Goal: Task Accomplishment & Management: Manage account settings

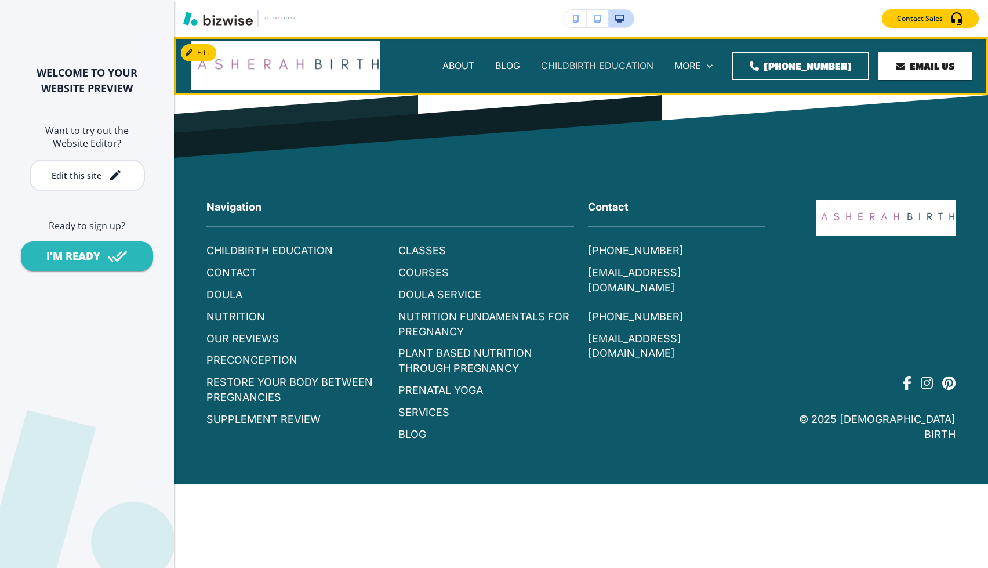
click at [595, 63] on p "CHILDBIRTH EDUCATION" at bounding box center [597, 65] width 113 height 13
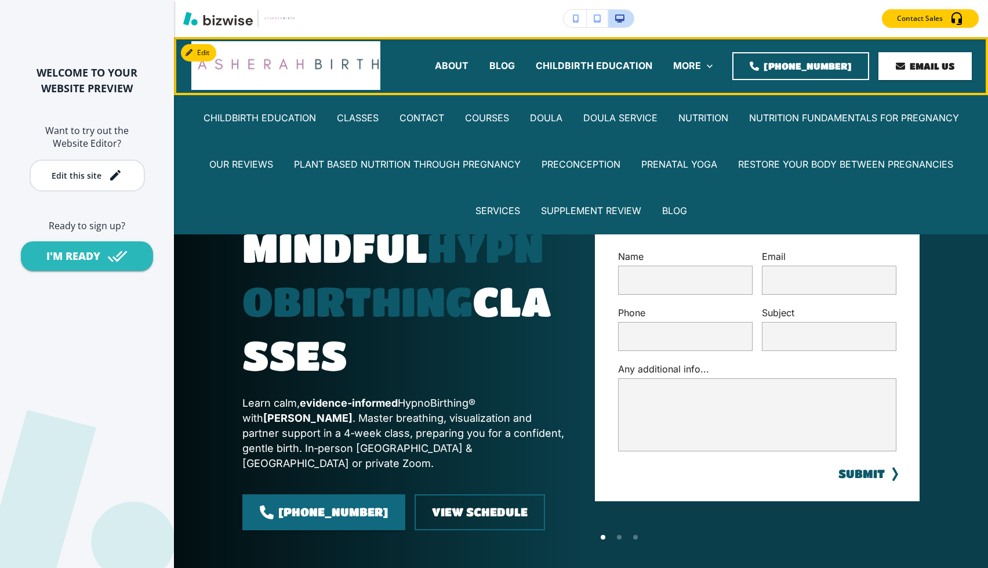
click at [706, 59] on div "MORE CHILDBIRTH EDUCATION CLASSES CONTACT COURSES DOULA DOULA SERVICE NUTRITION…" at bounding box center [693, 66] width 60 height 46
click at [462, 64] on p "ABOUT" at bounding box center [452, 65] width 34 height 13
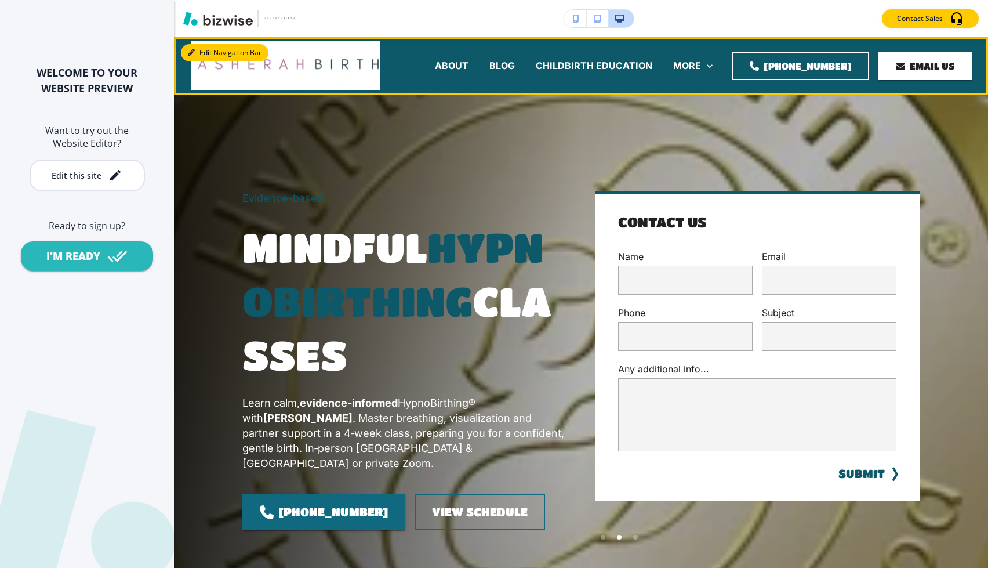
click at [206, 47] on button "Edit Navigation Bar" at bounding box center [225, 52] width 88 height 17
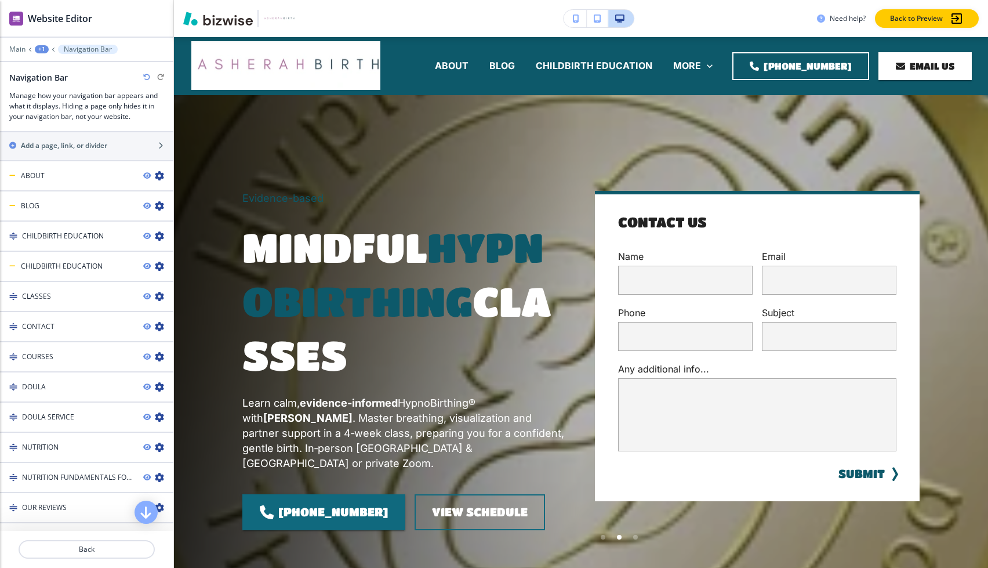
scroll to position [542, 0]
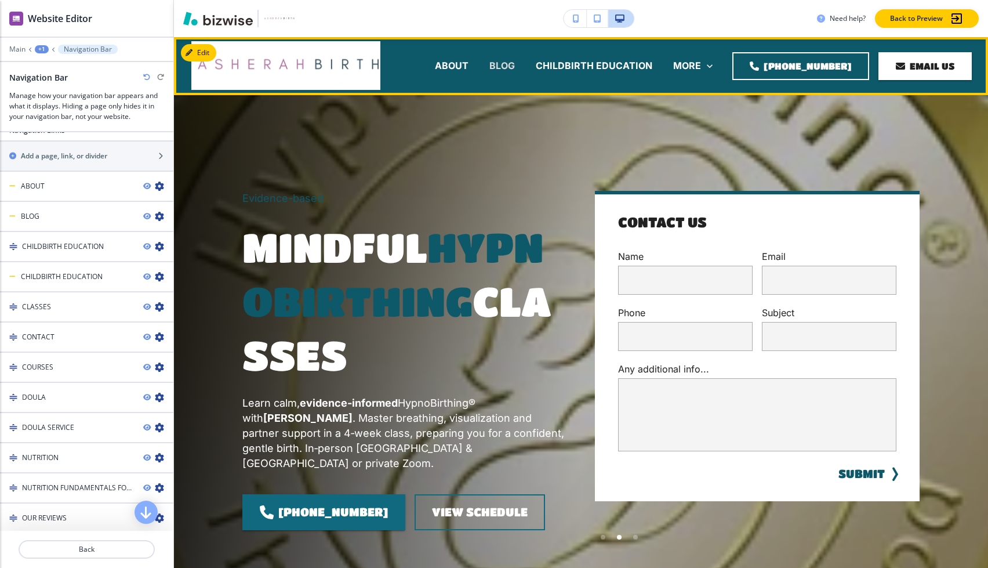
click at [515, 63] on p "BLOG" at bounding box center [502, 65] width 26 height 13
click at [520, 58] on div "BLOG" at bounding box center [502, 66] width 46 height 46
click at [515, 68] on p "BLOG" at bounding box center [502, 65] width 26 height 13
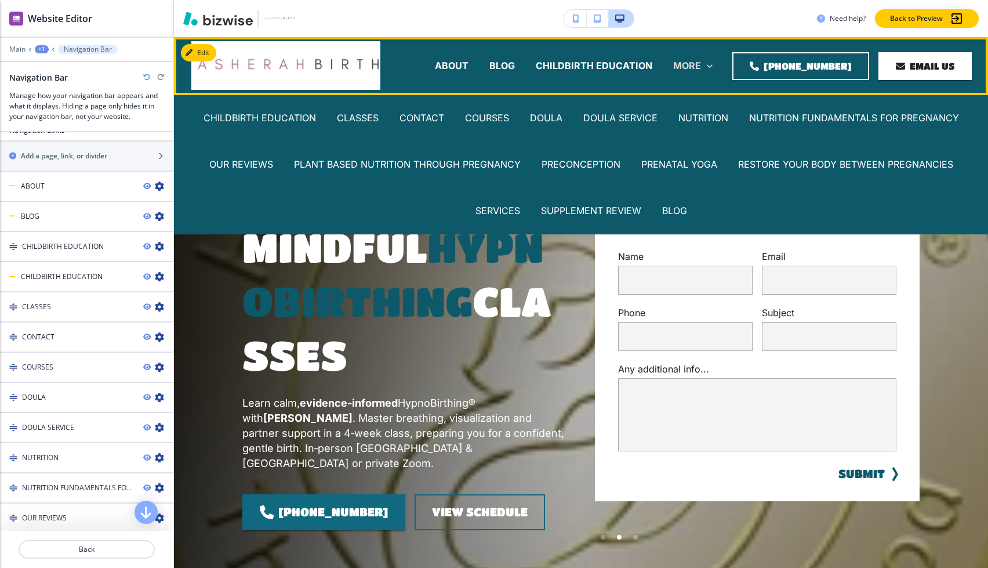
click at [697, 68] on p "MORE" at bounding box center [687, 65] width 28 height 13
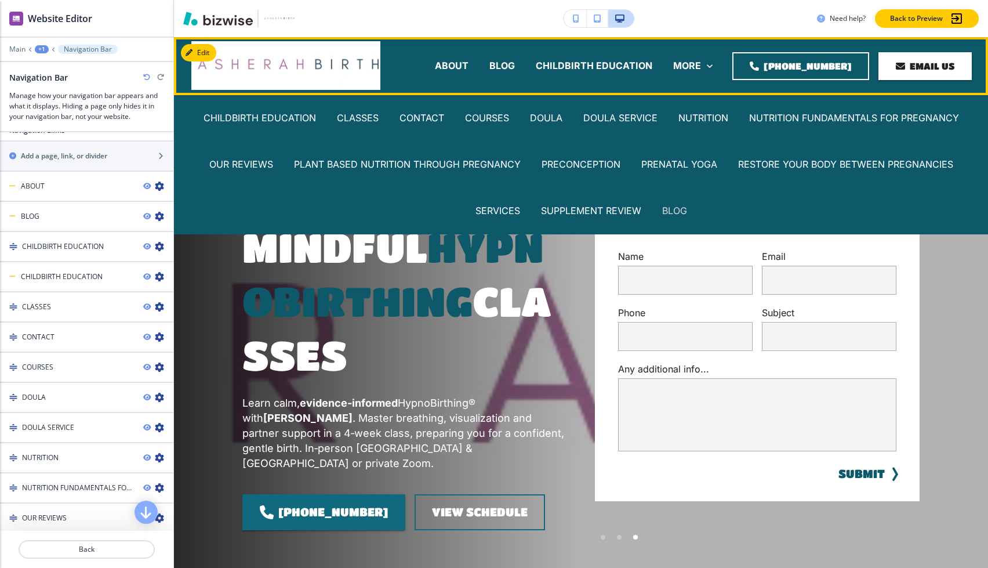
click at [670, 209] on p "BLOG" at bounding box center [674, 210] width 25 height 13
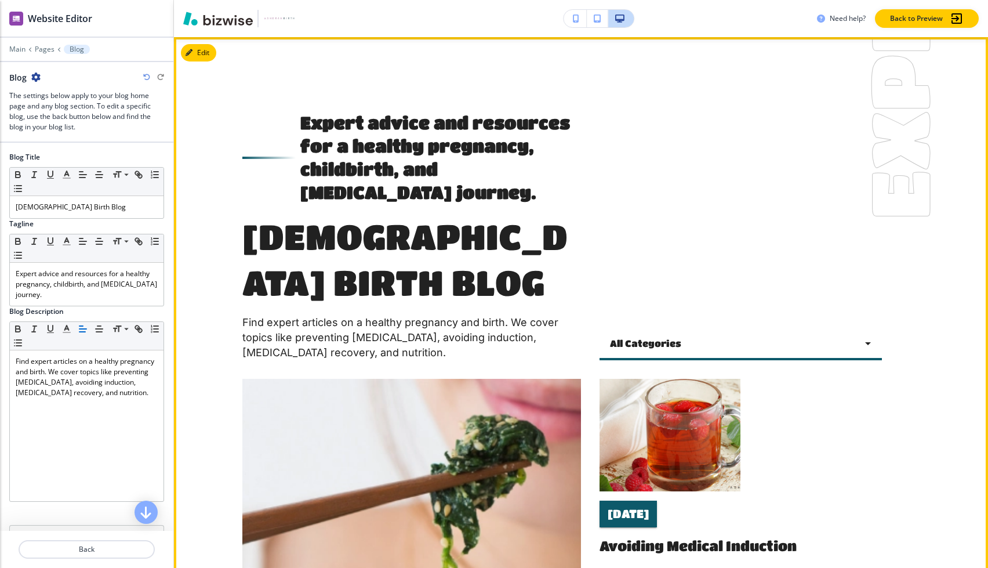
scroll to position [0, 0]
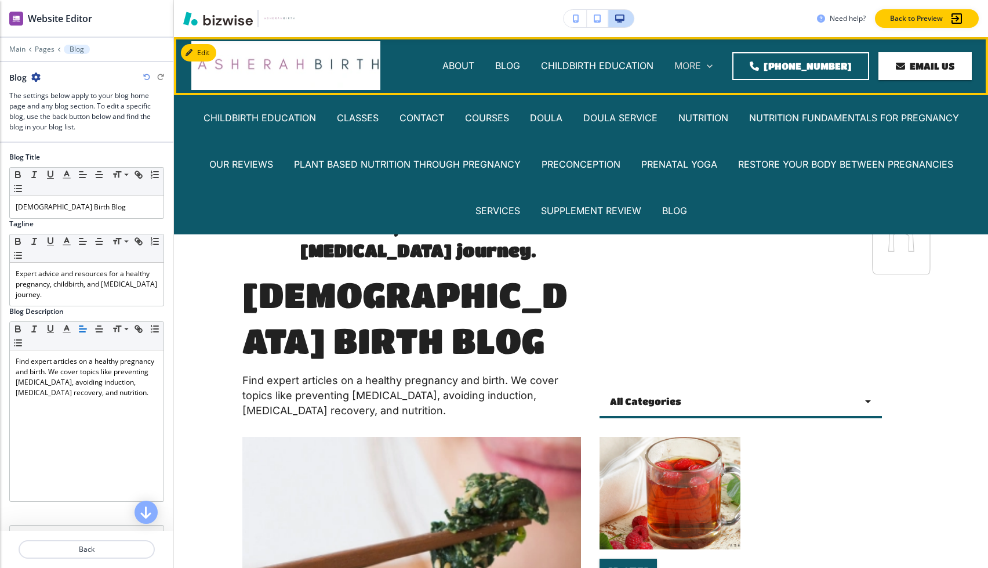
click at [696, 66] on p "MORE" at bounding box center [687, 65] width 27 height 13
click at [480, 163] on p "PLANT BASED NUTRITION THROUGH PREGNANCY" at bounding box center [407, 164] width 227 height 13
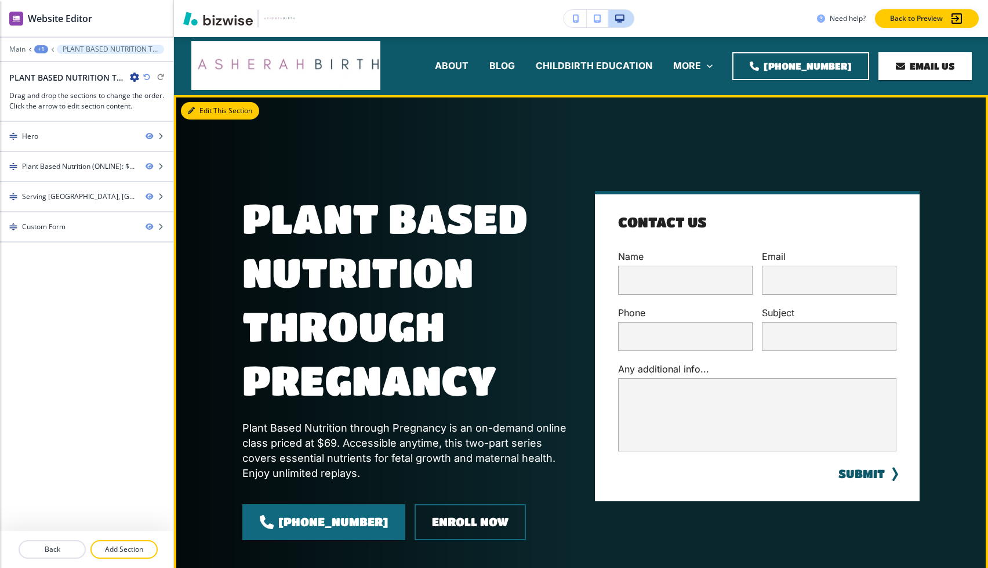
click at [209, 110] on button "Edit This Section" at bounding box center [220, 110] width 78 height 17
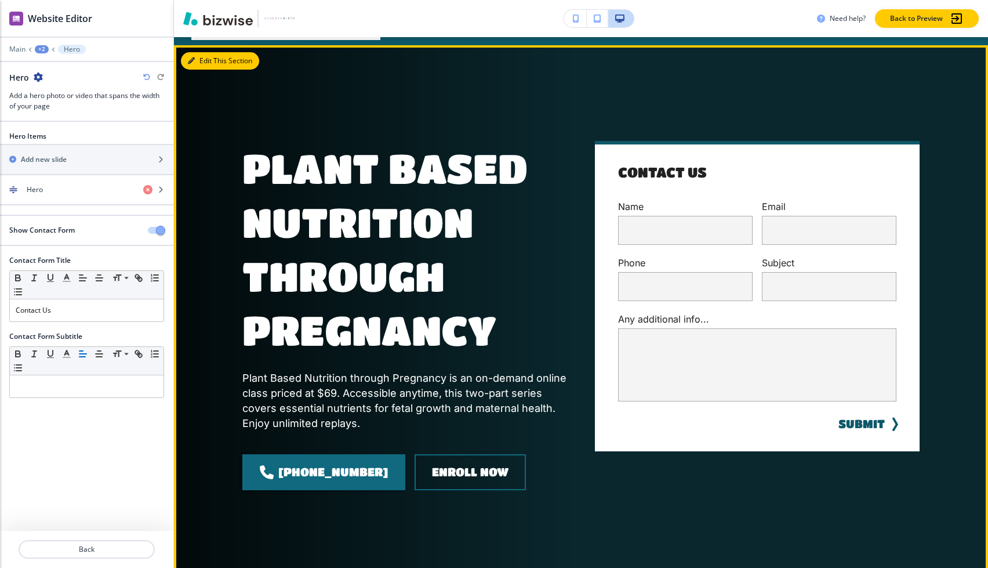
scroll to position [58, 0]
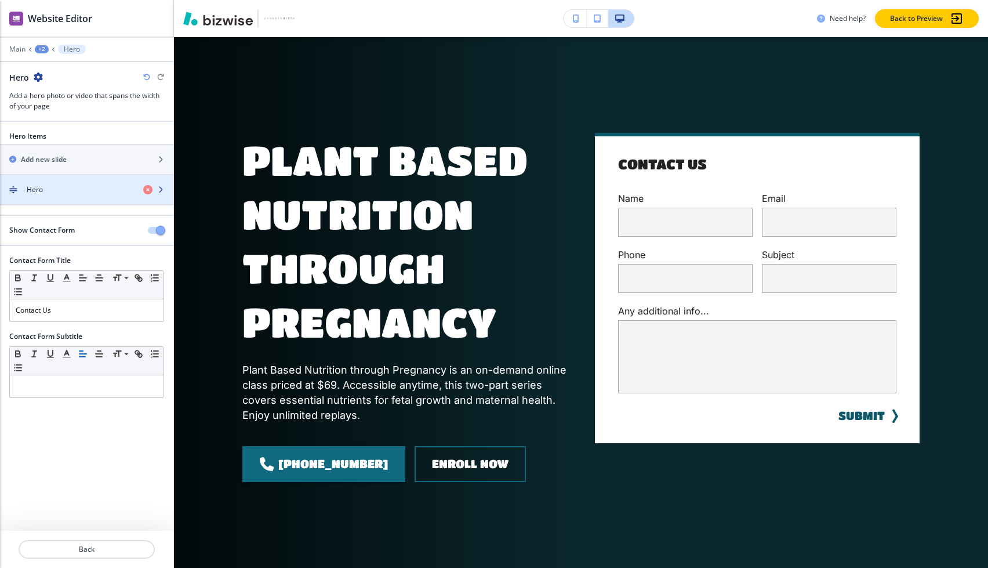
click at [115, 197] on div "button" at bounding box center [86, 199] width 173 height 9
click at [81, 197] on div "button" at bounding box center [86, 199] width 173 height 9
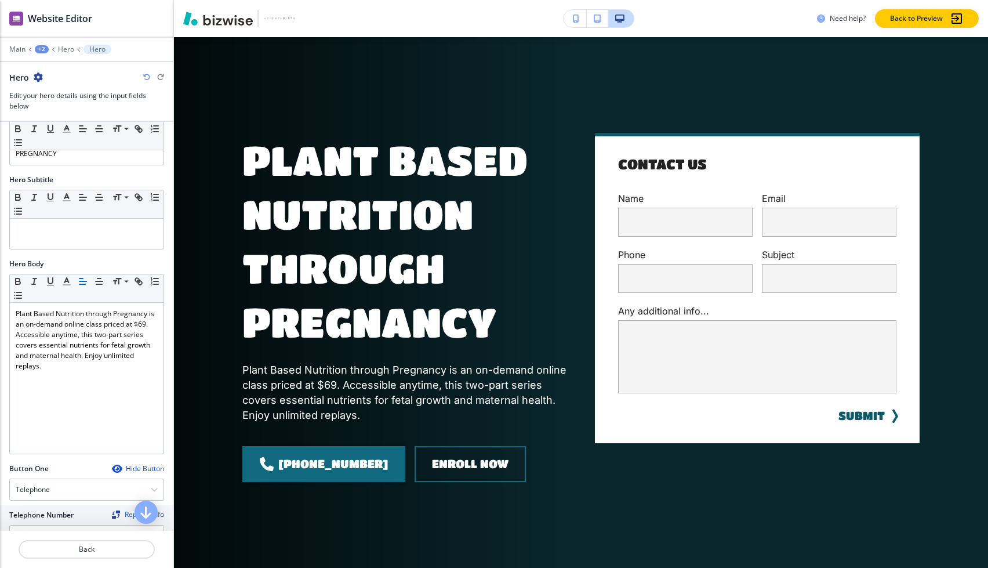
scroll to position [0, 0]
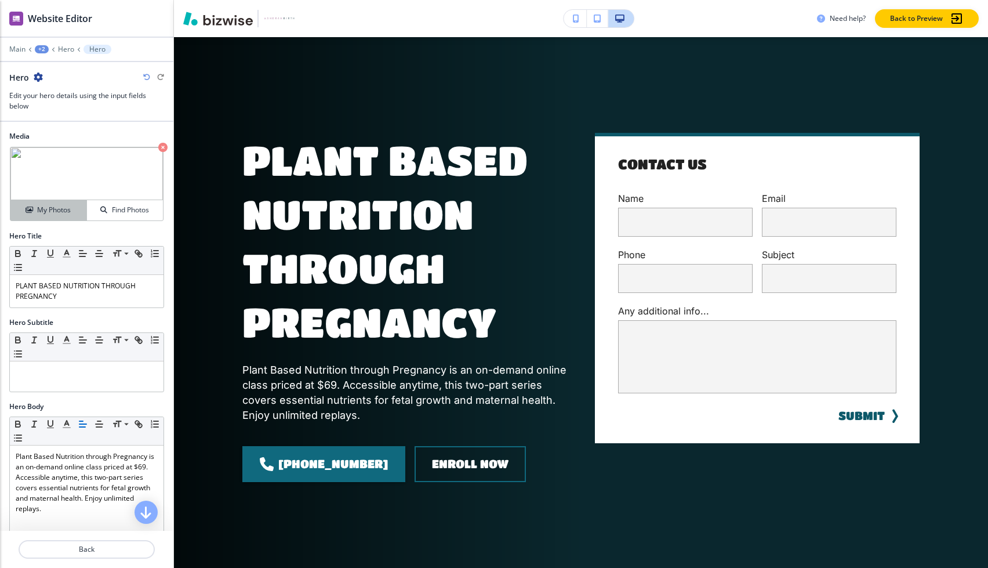
click at [73, 213] on div "My Photos" at bounding box center [48, 210] width 76 height 10
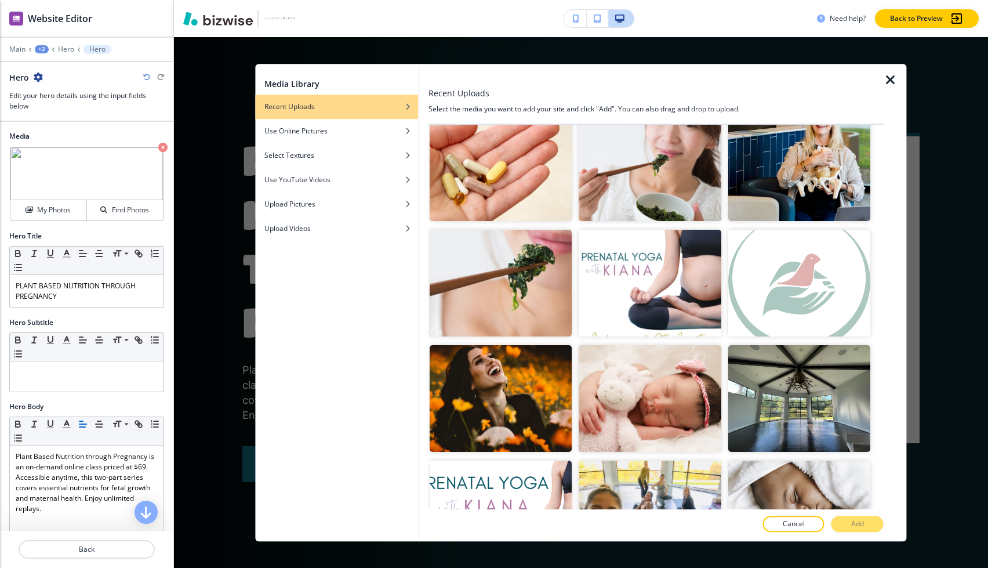
scroll to position [854, 0]
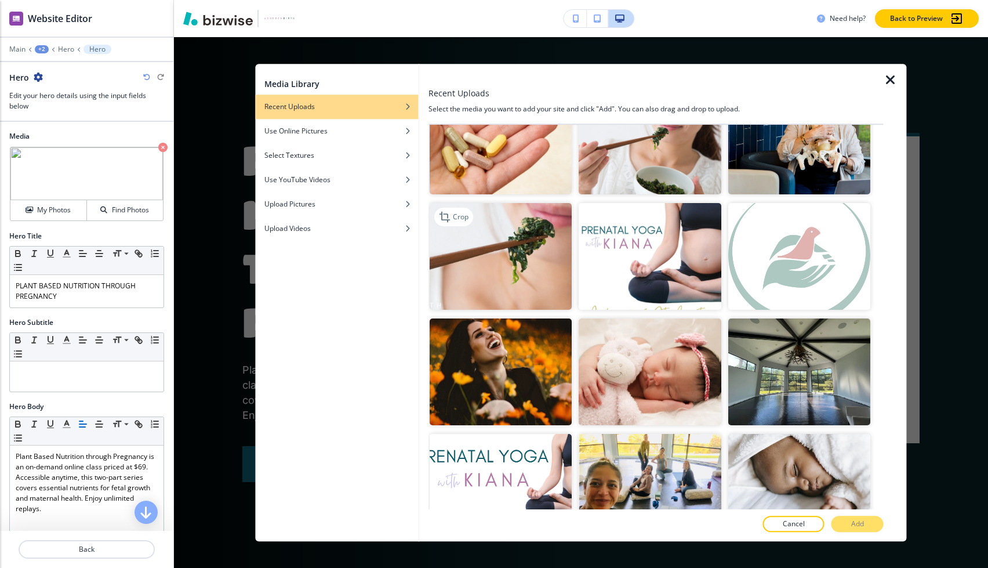
click at [527, 247] on img "button" at bounding box center [501, 256] width 143 height 107
click at [850, 514] on div at bounding box center [656, 512] width 455 height 7
click at [851, 522] on p "Add" at bounding box center [857, 523] width 13 height 10
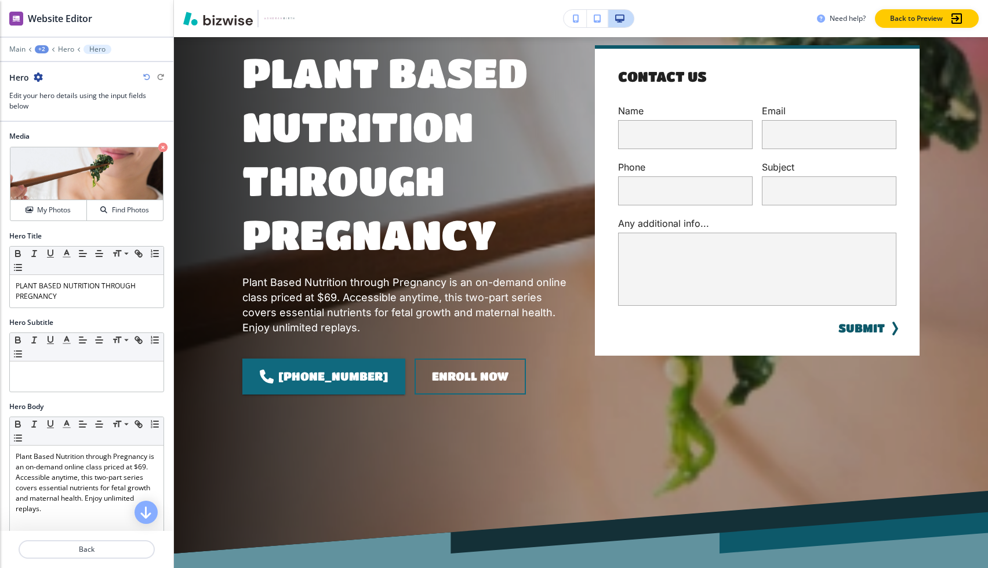
scroll to position [153, 0]
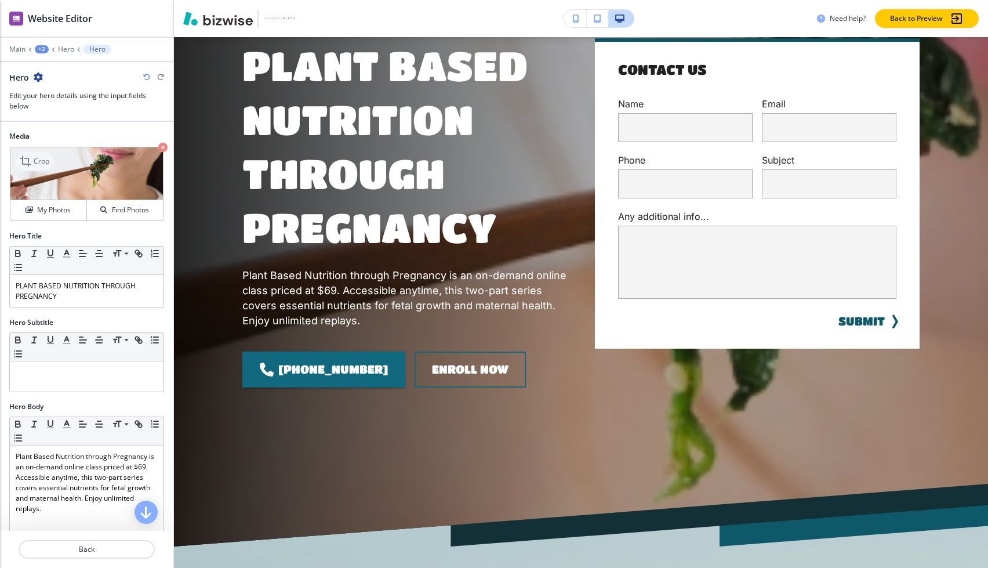
click at [38, 161] on p "Crop" at bounding box center [42, 161] width 16 height 10
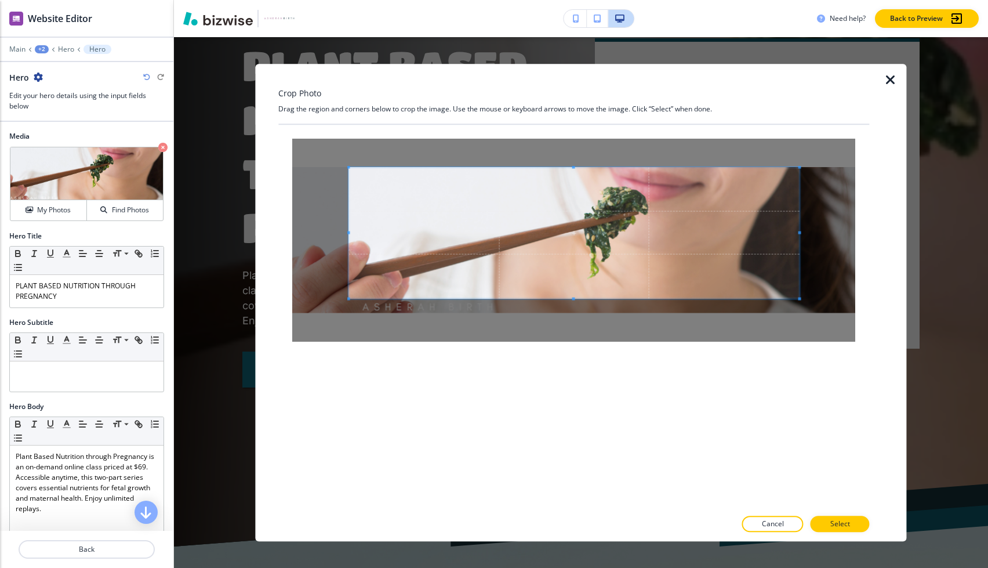
click at [332, 91] on div "Crop Photo Drag the region and corners below to crop the image. Use the mouse o…" at bounding box center [573, 303] width 591 height 478
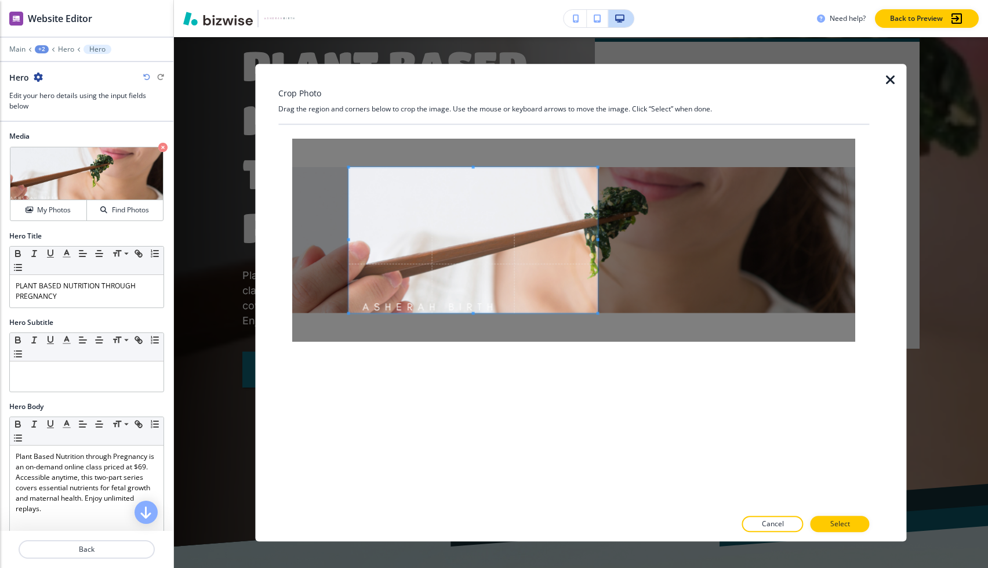
click at [596, 371] on div at bounding box center [573, 317] width 591 height 385
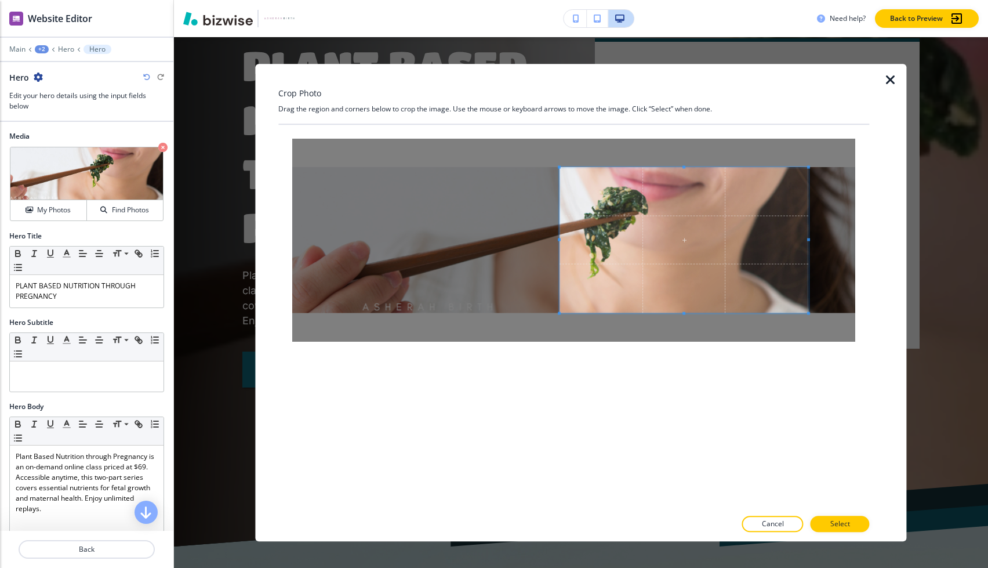
click at [759, 271] on span at bounding box center [684, 240] width 249 height 146
click at [782, 313] on span at bounding box center [782, 312] width 3 height 3
click at [839, 520] on p "Select" at bounding box center [840, 523] width 20 height 10
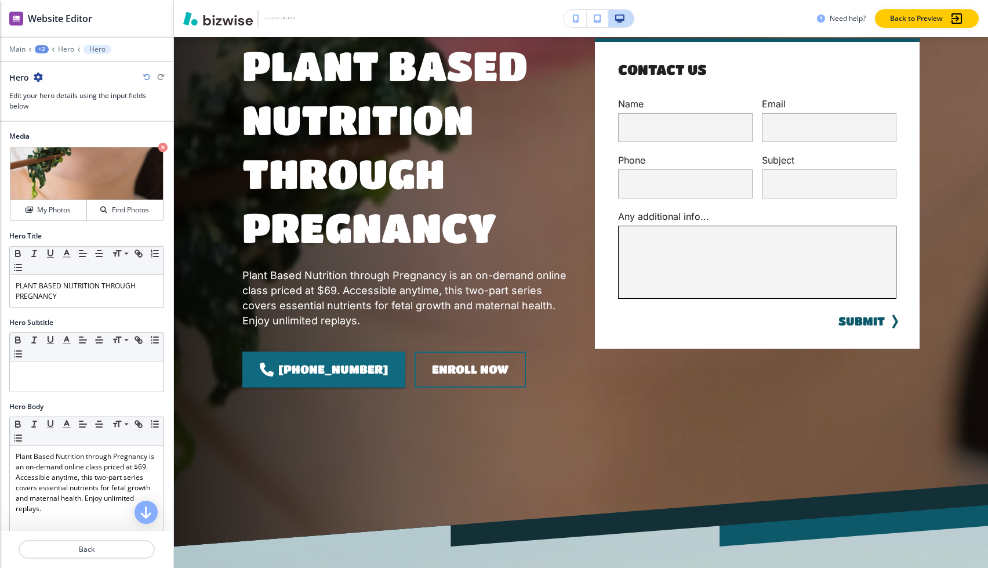
scroll to position [0, 0]
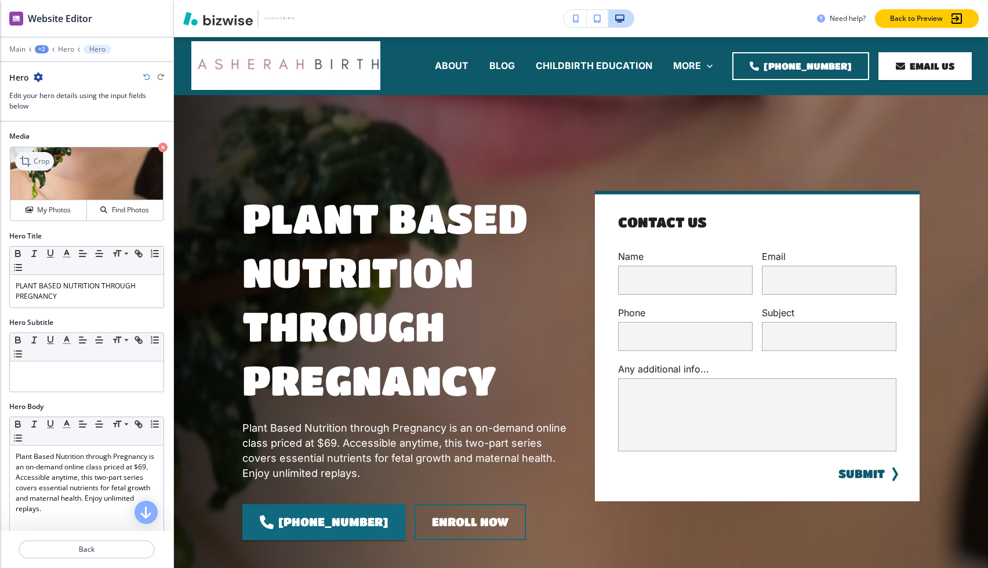
click at [36, 165] on p "Crop" at bounding box center [42, 161] width 16 height 10
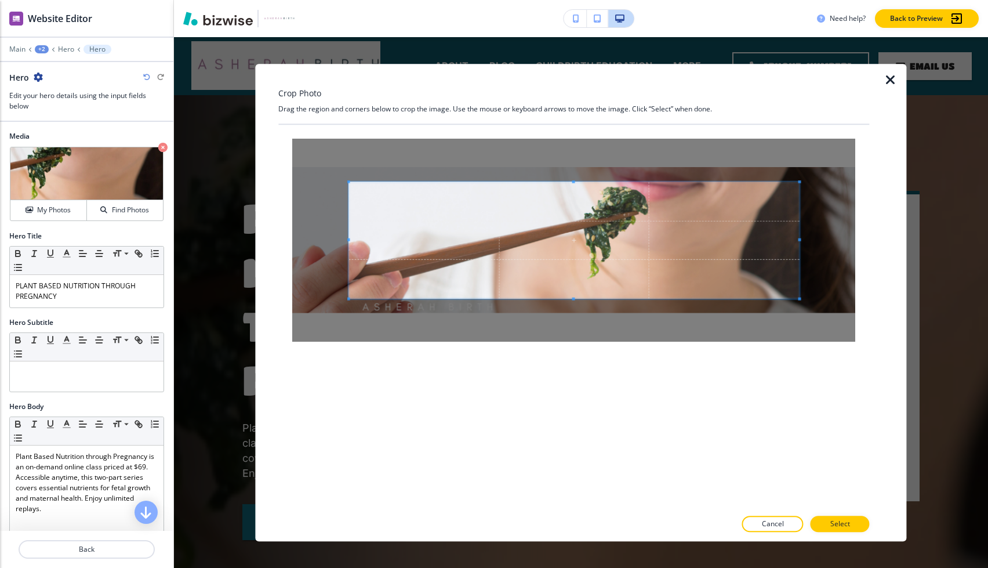
click at [889, 82] on icon "button" at bounding box center [891, 80] width 14 height 14
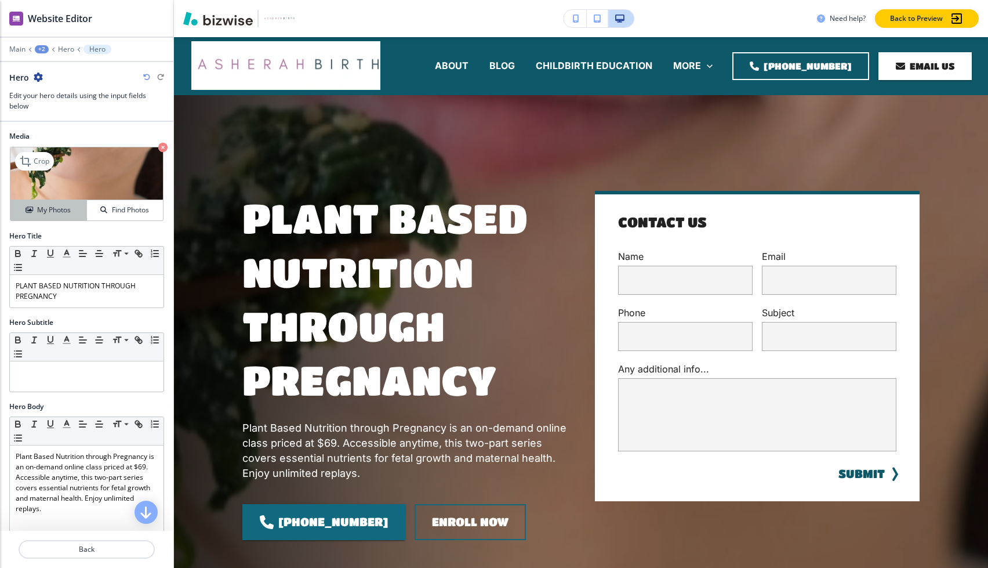
click at [68, 213] on h4 "My Photos" at bounding box center [54, 210] width 34 height 10
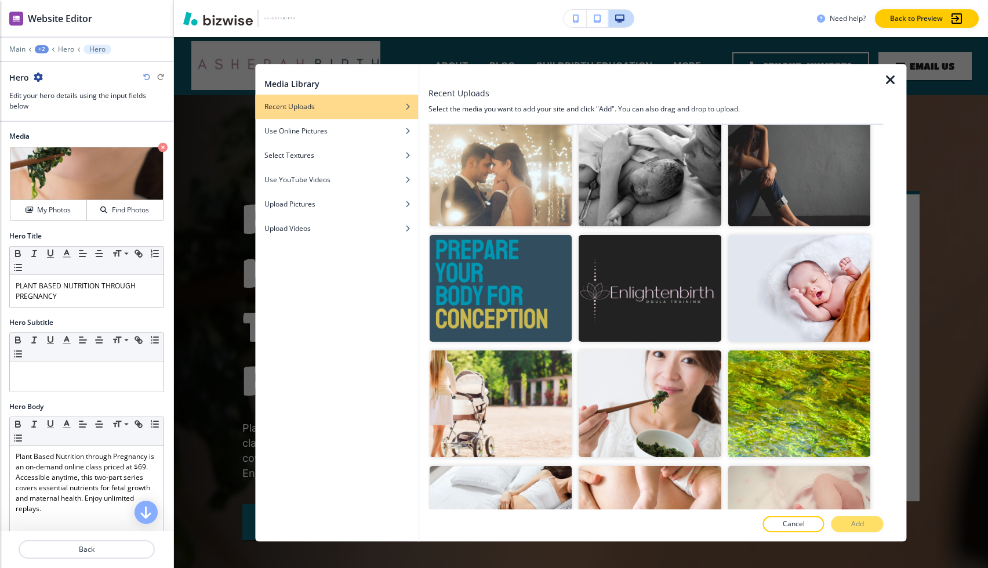
scroll to position [1202, 0]
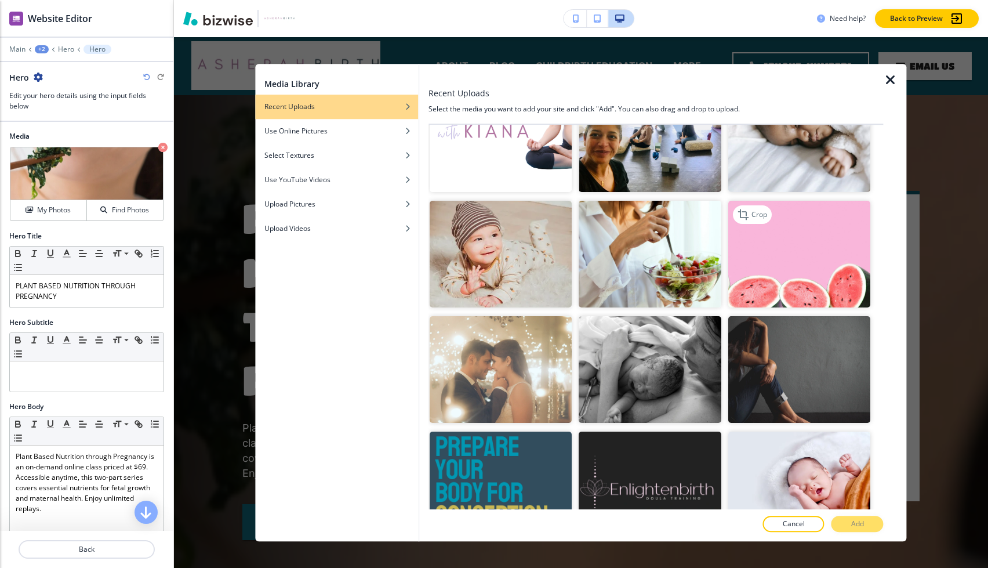
click at [814, 237] on img "button" at bounding box center [799, 254] width 143 height 107
click at [855, 520] on p "Add" at bounding box center [857, 523] width 13 height 10
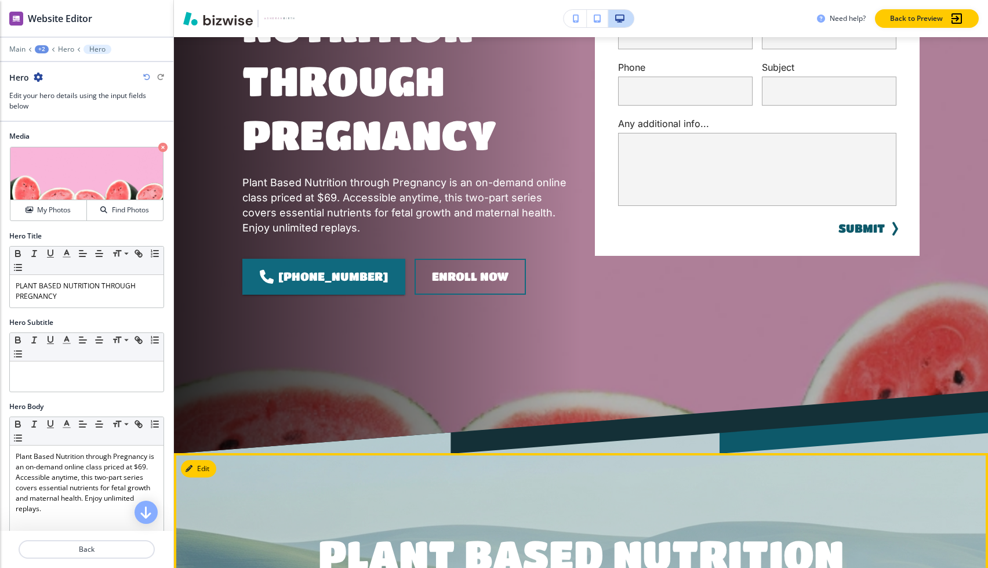
scroll to position [61, 0]
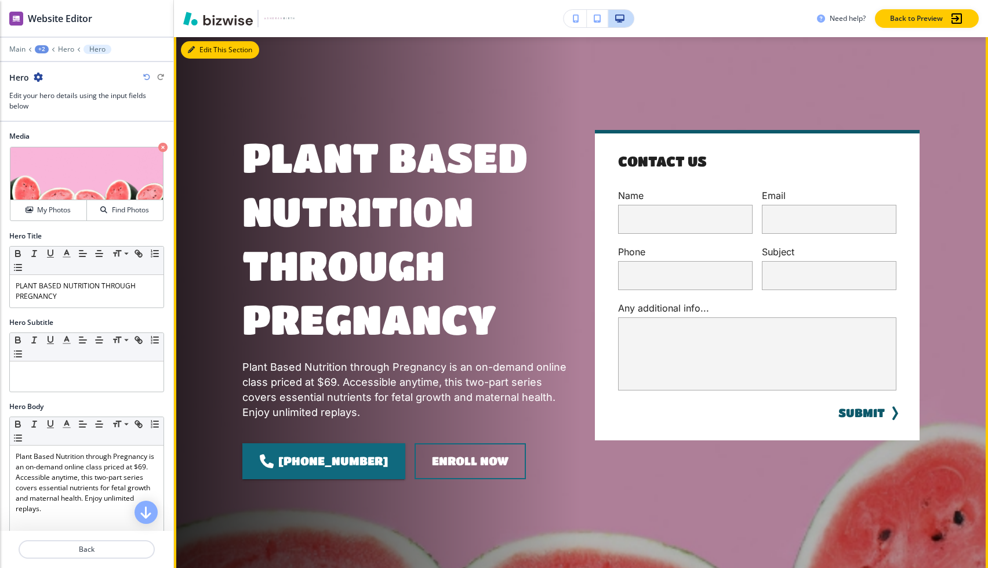
click at [194, 49] on icon "button" at bounding box center [191, 49] width 7 height 7
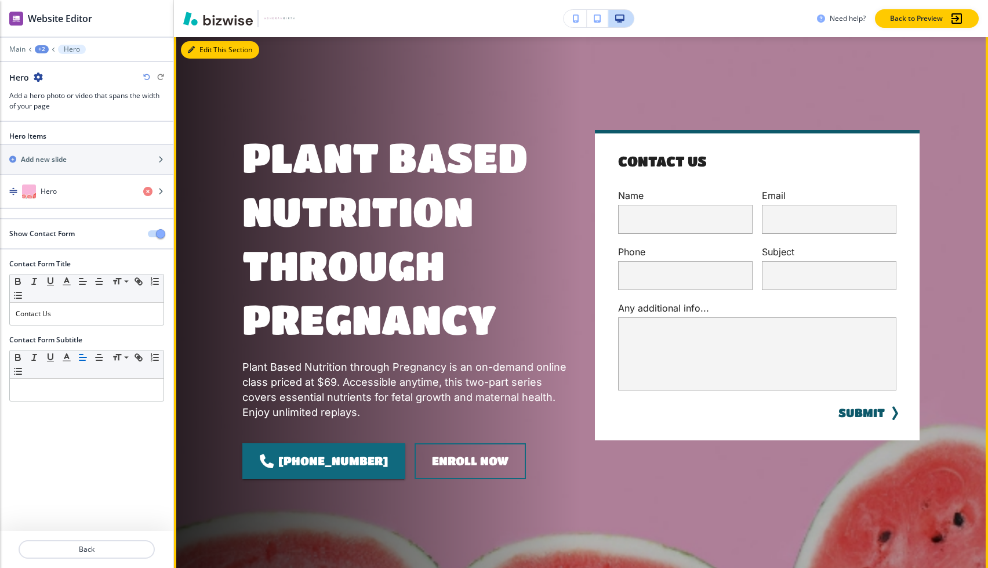
scroll to position [58, 0]
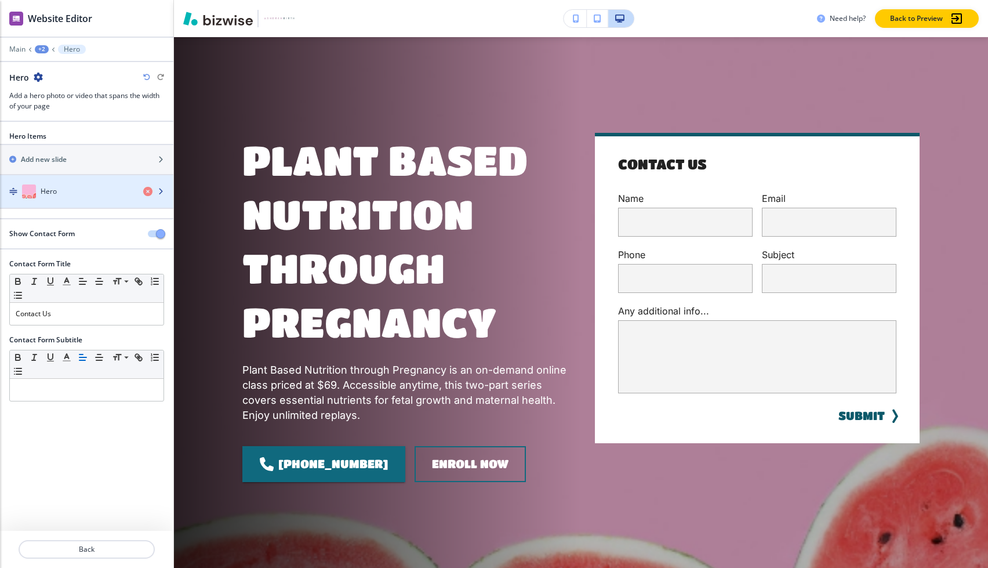
click at [110, 182] on div "button" at bounding box center [86, 179] width 173 height 9
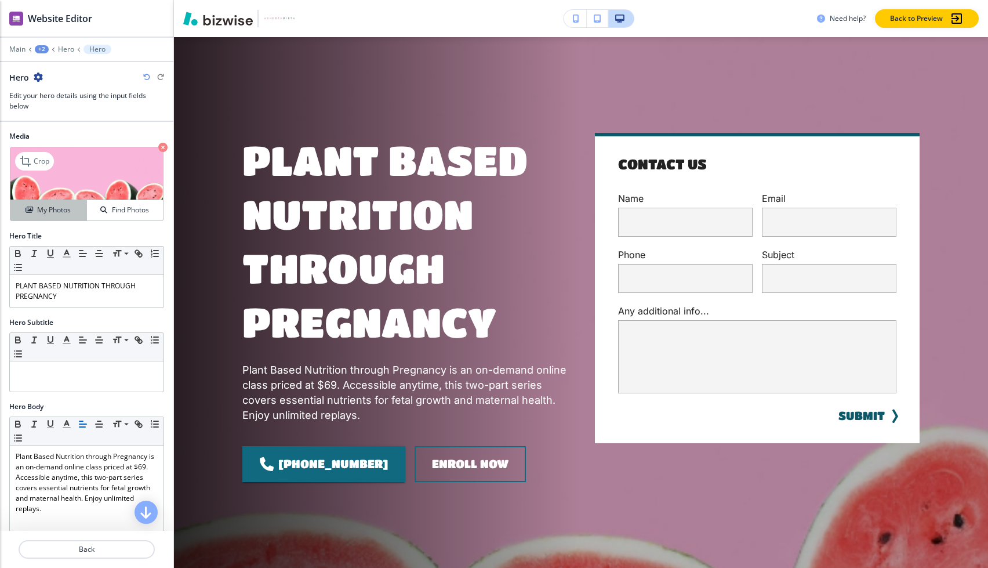
click at [47, 215] on button "My Photos" at bounding box center [48, 210] width 77 height 20
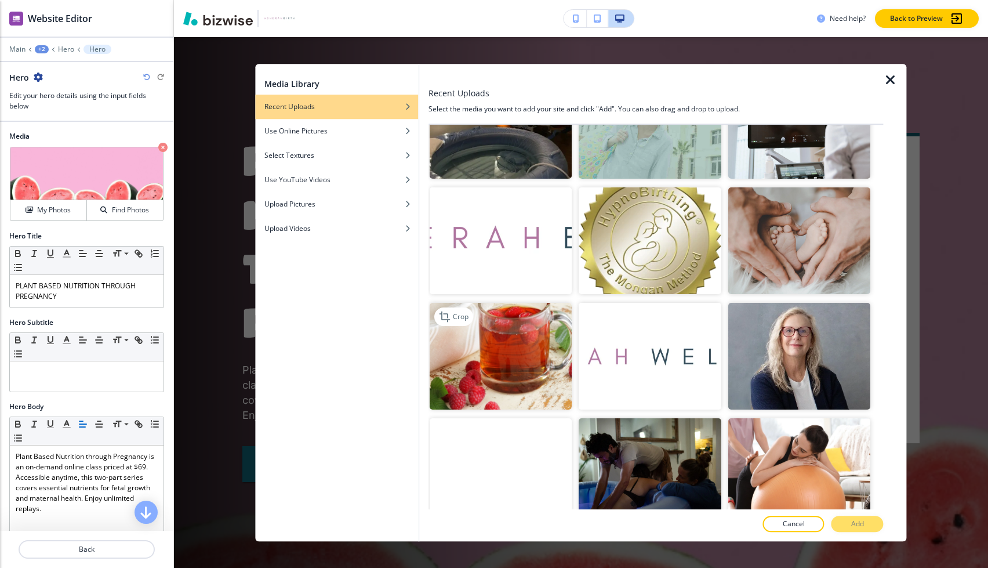
scroll to position [1902, 0]
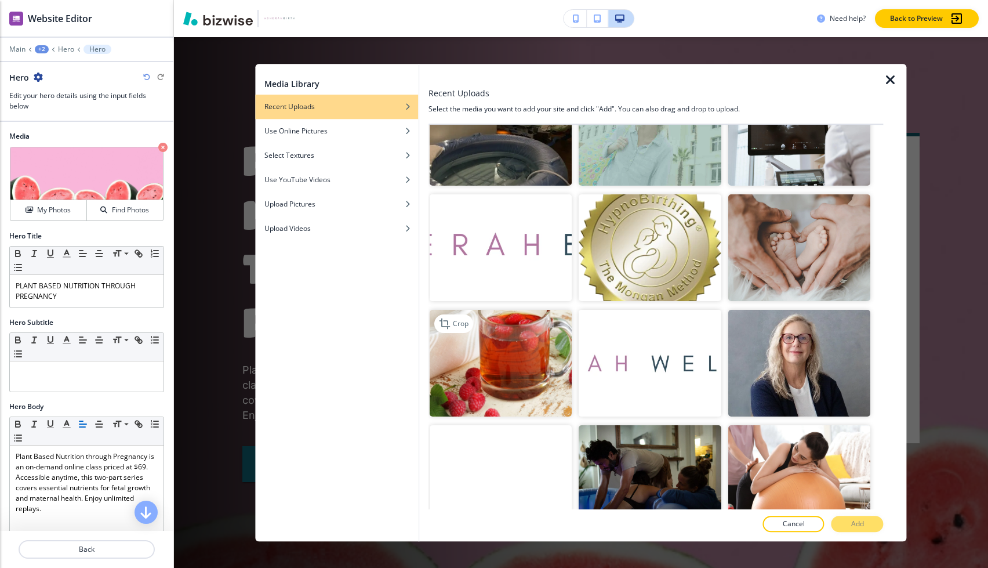
click at [534, 328] on img "button" at bounding box center [501, 363] width 143 height 107
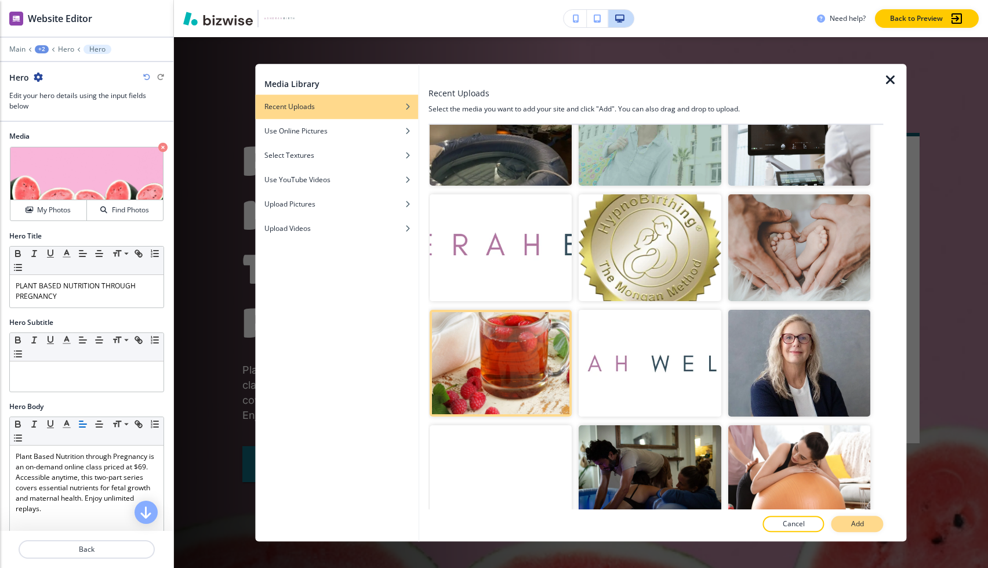
click at [850, 523] on button "Add" at bounding box center [858, 524] width 52 height 16
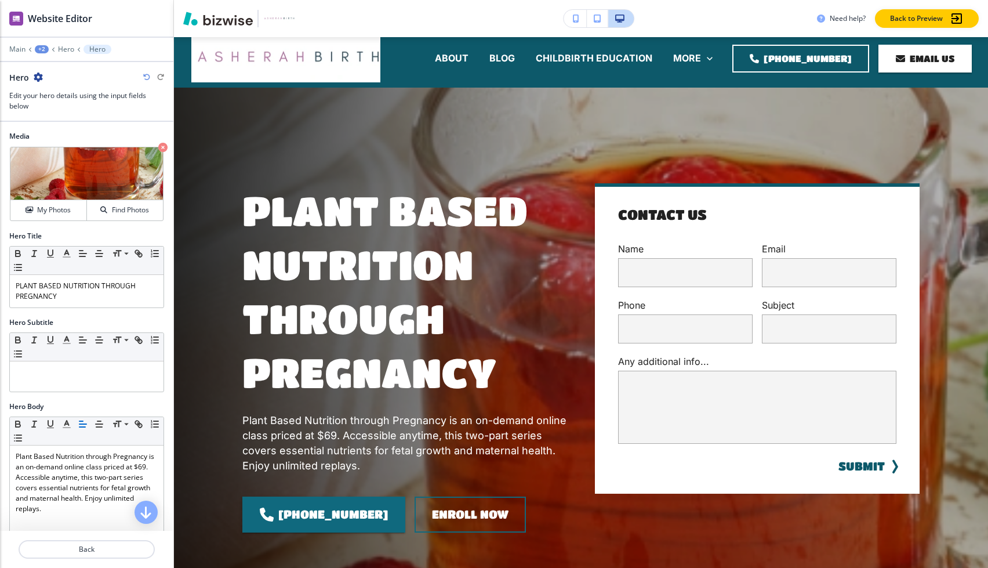
scroll to position [0, 0]
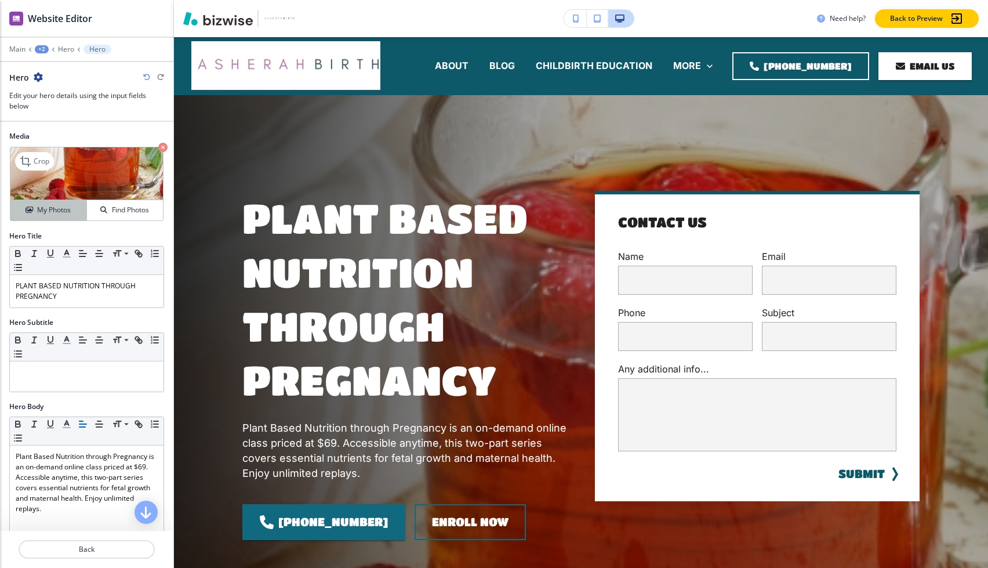
click at [62, 212] on h4 "My Photos" at bounding box center [54, 210] width 34 height 10
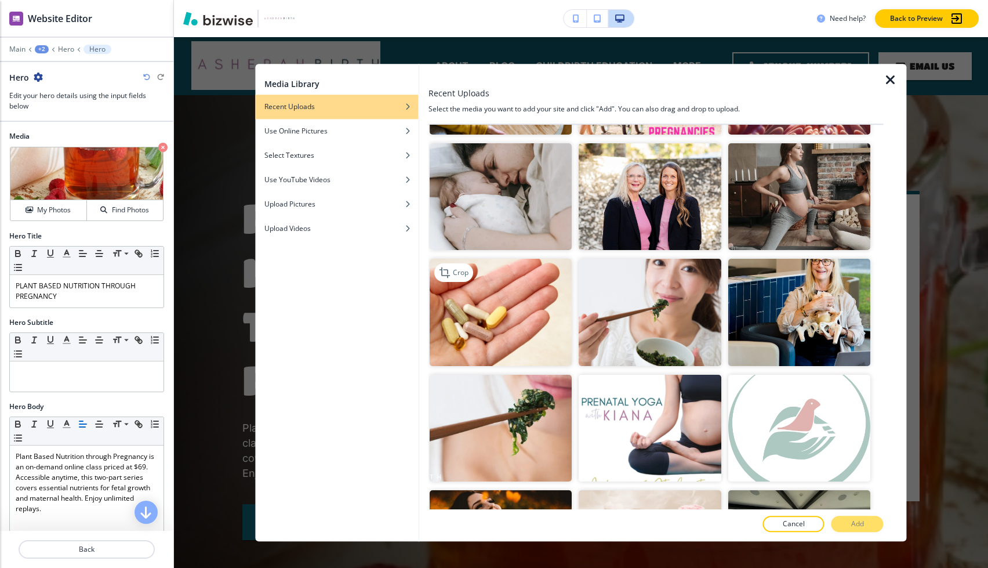
scroll to position [778, 0]
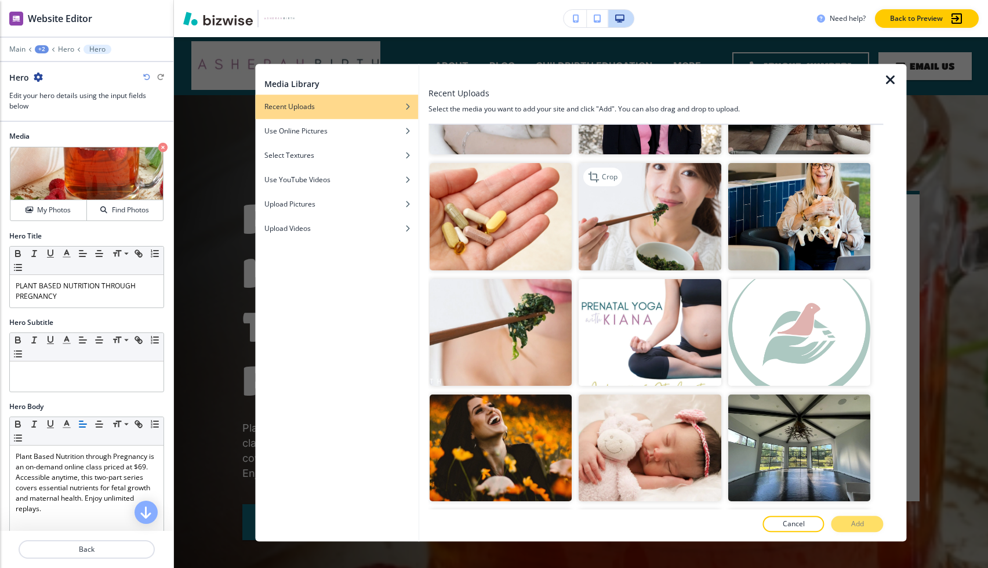
click at [620, 253] on img "button" at bounding box center [650, 217] width 143 height 107
click at [857, 523] on p "Add" at bounding box center [857, 523] width 13 height 10
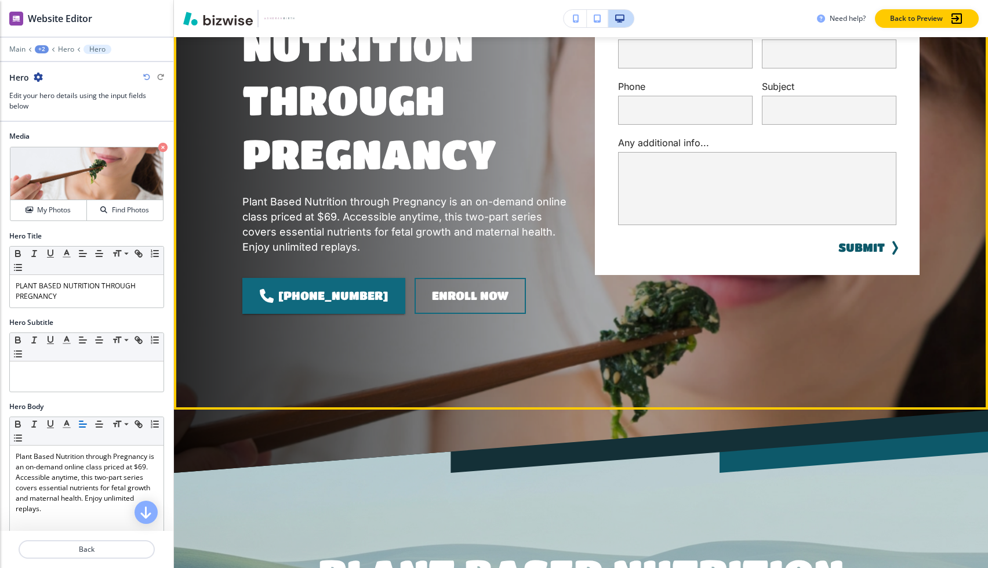
scroll to position [0, 0]
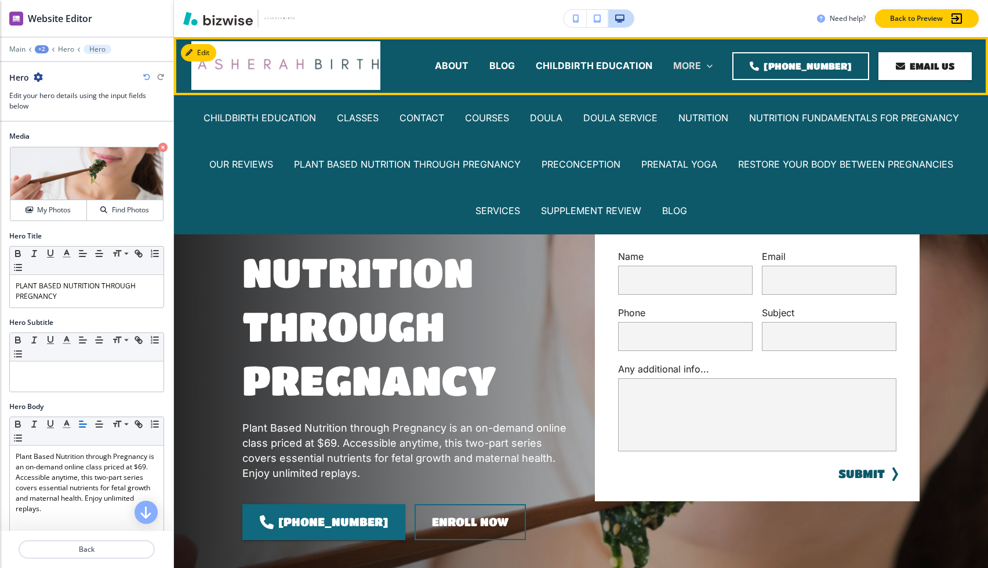
click at [701, 60] on p "MORE" at bounding box center [687, 65] width 28 height 13
click at [792, 164] on p "RESTORE YOUR BODY BETWEEN PREGNANCIES" at bounding box center [845, 164] width 215 height 13
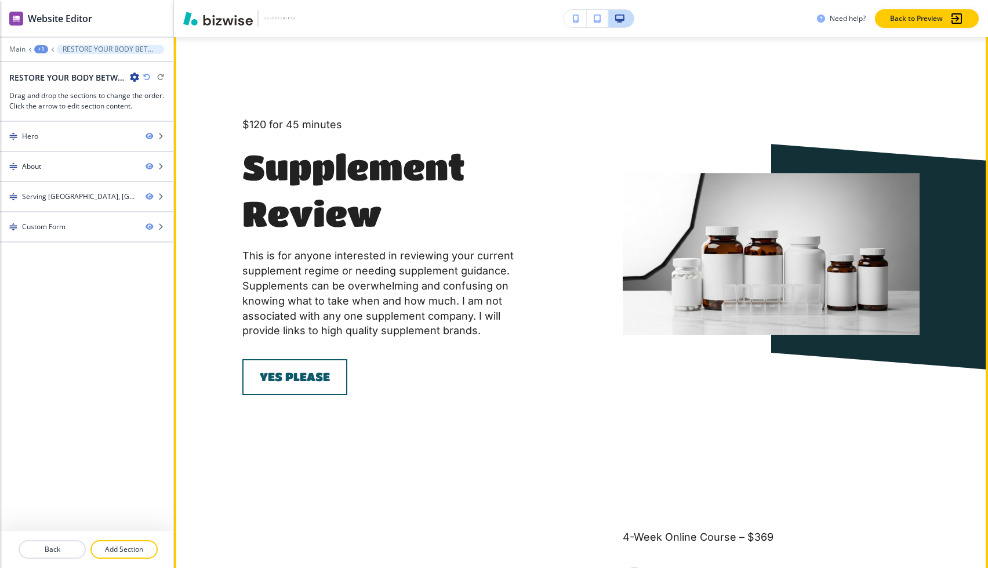
scroll to position [1700, 0]
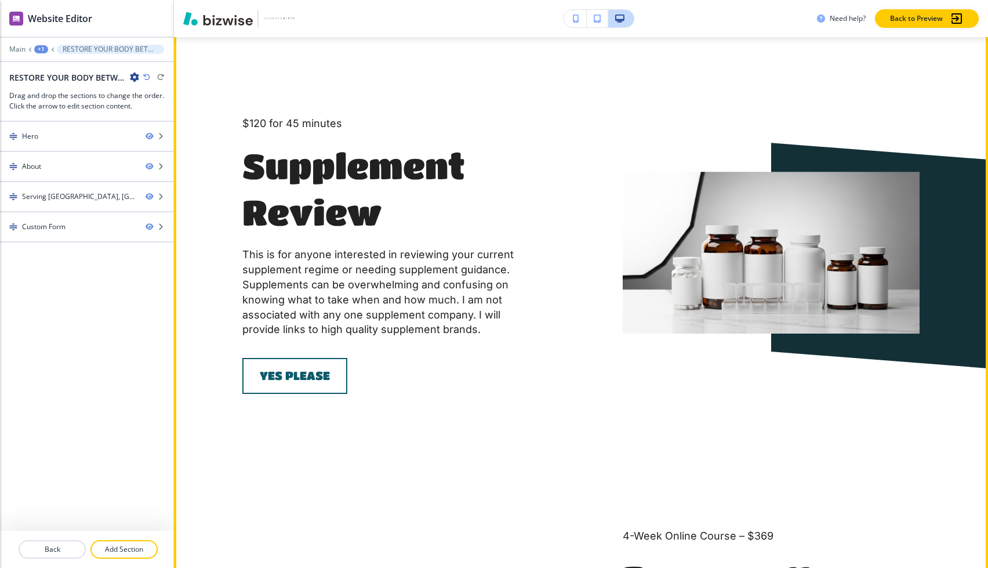
click at [317, 358] on link "YES PLEASE" at bounding box center [294, 376] width 105 height 36
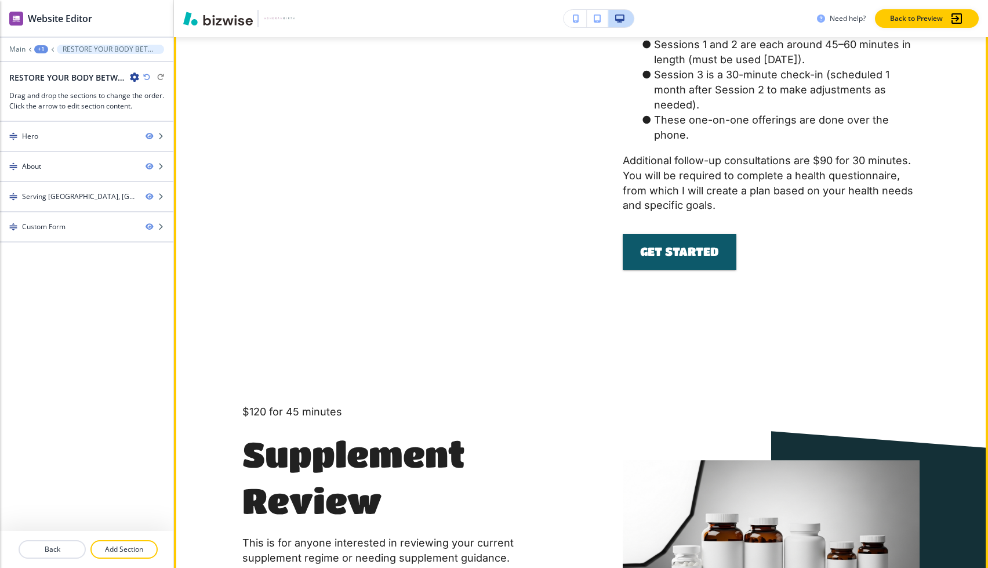
scroll to position [1183, 0]
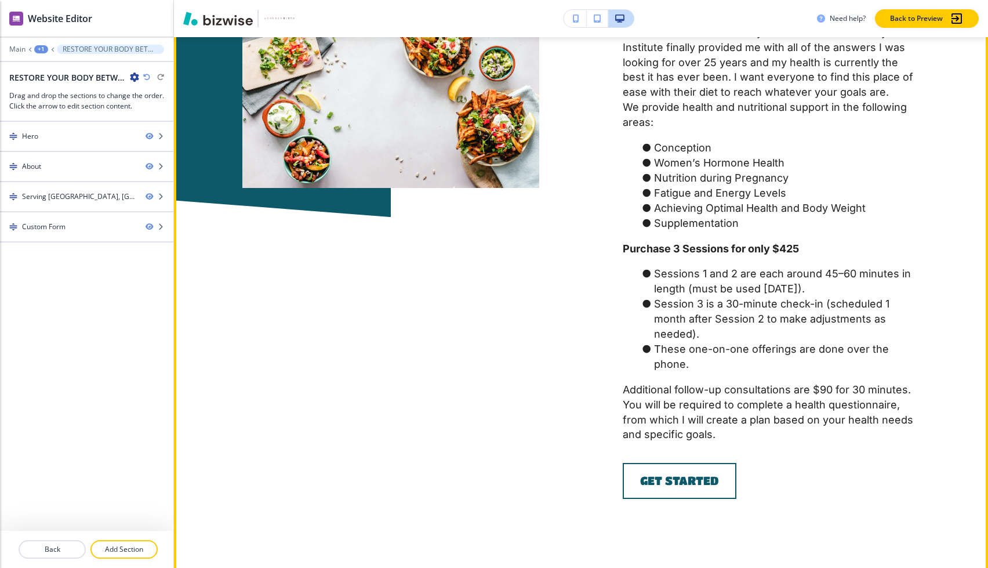
click at [697, 463] on link "GET STARTED" at bounding box center [680, 481] width 114 height 36
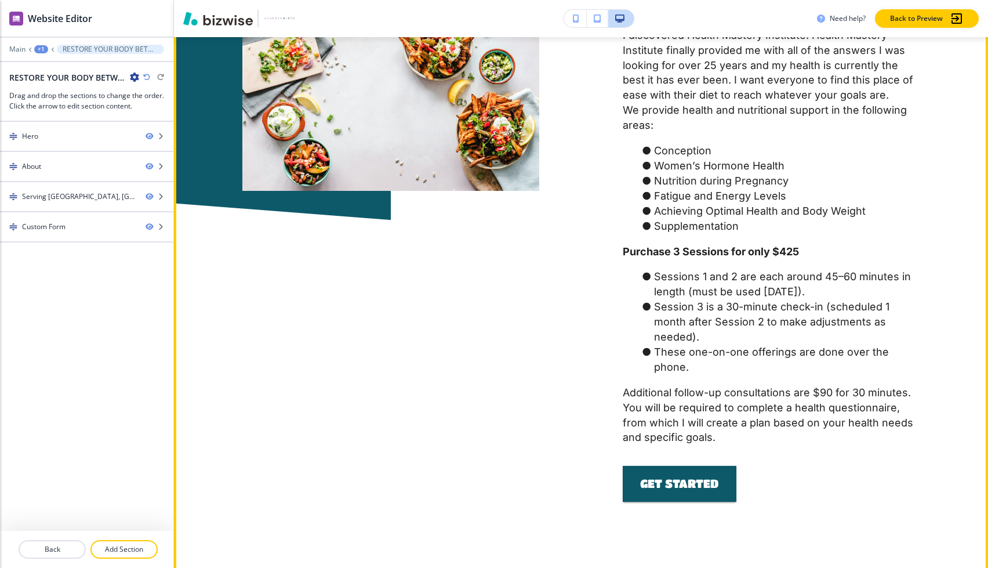
scroll to position [1243, 0]
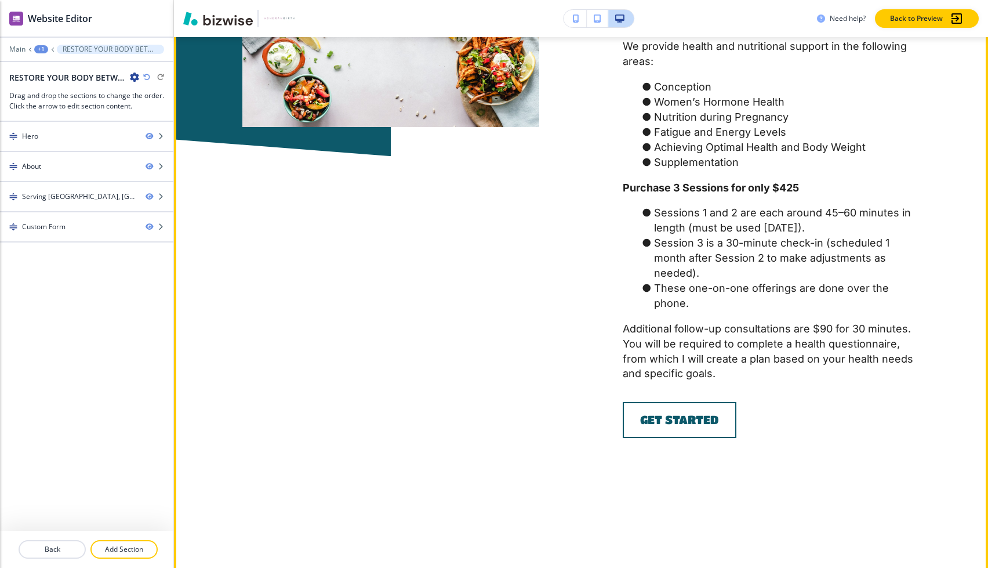
click at [667, 402] on link "GET STARTED" at bounding box center [680, 420] width 114 height 36
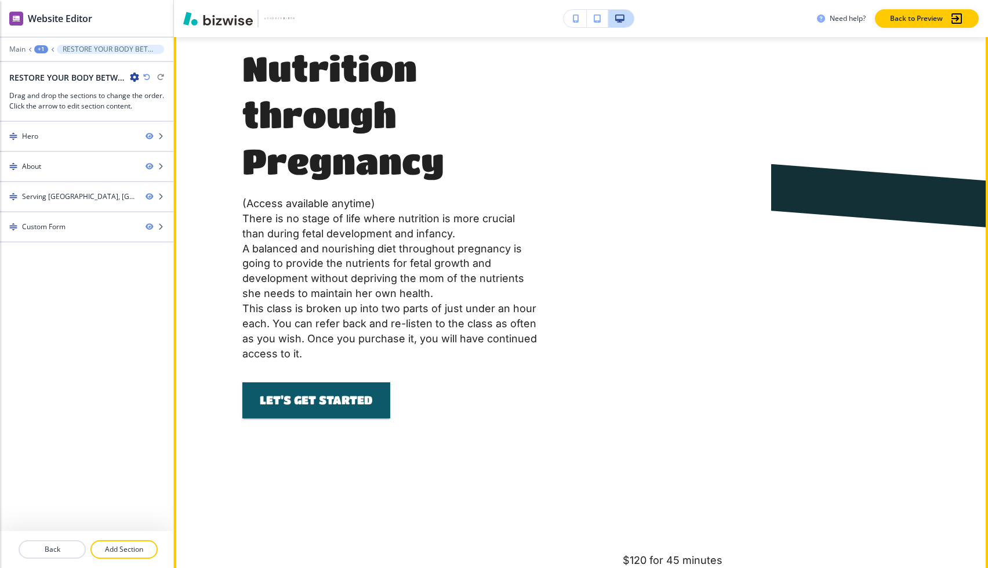
scroll to position [2802, 0]
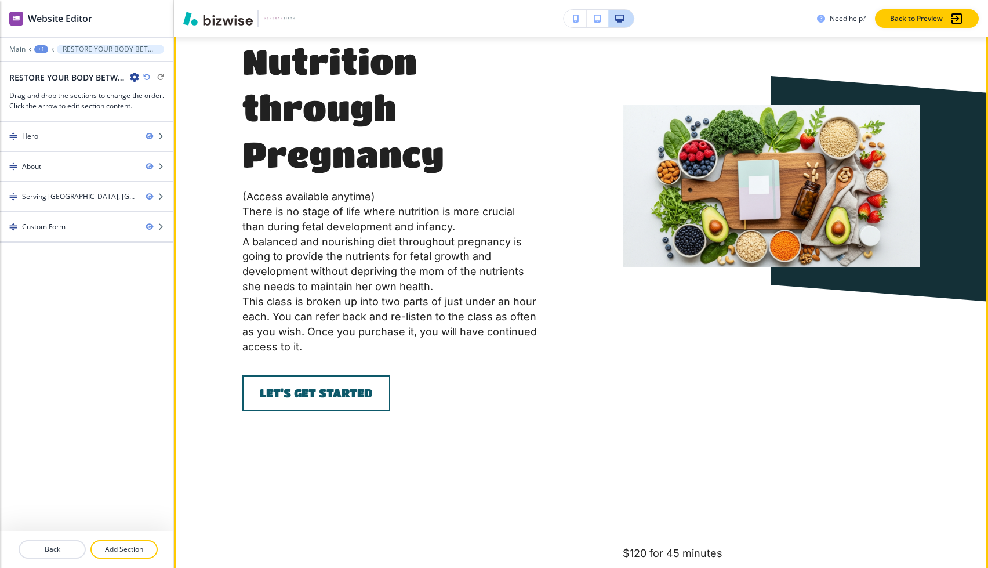
click at [353, 375] on link "LET'S GET STARTED" at bounding box center [316, 393] width 148 height 36
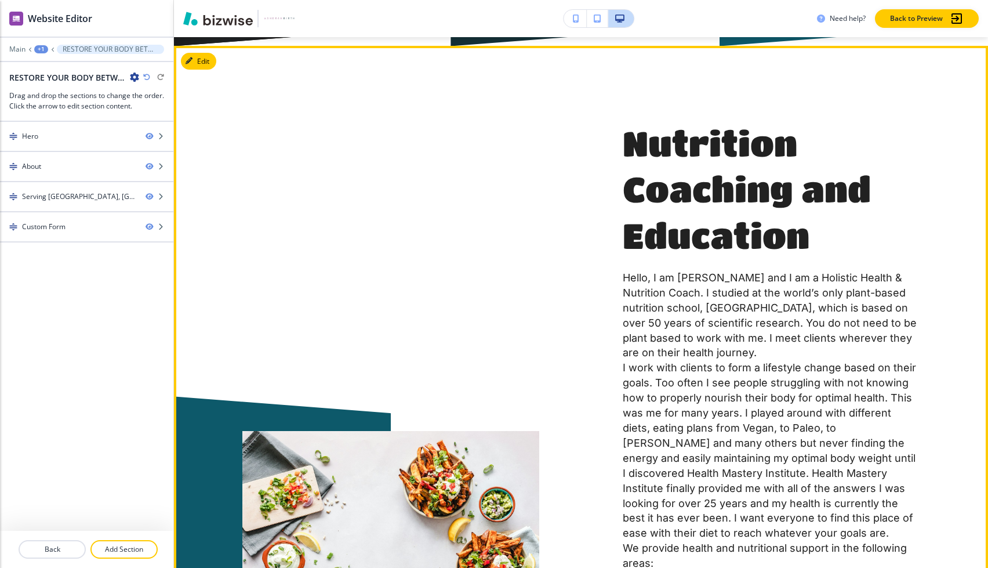
scroll to position [0, 0]
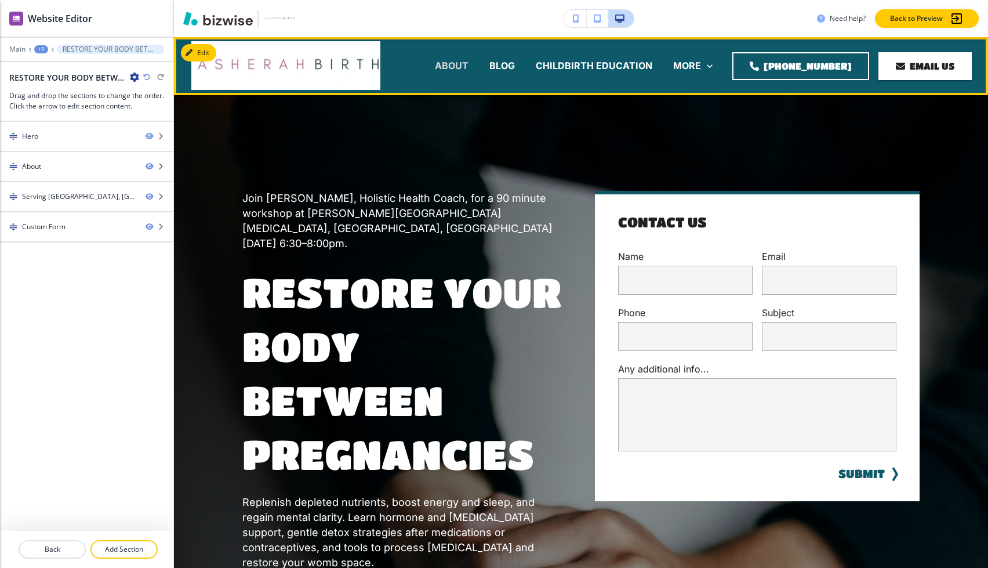
click at [469, 71] on p "ABOUT" at bounding box center [452, 65] width 34 height 13
click at [360, 63] on img at bounding box center [285, 65] width 189 height 49
click at [302, 63] on img at bounding box center [285, 65] width 189 height 49
